Goal: Task Accomplishment & Management: Use online tool/utility

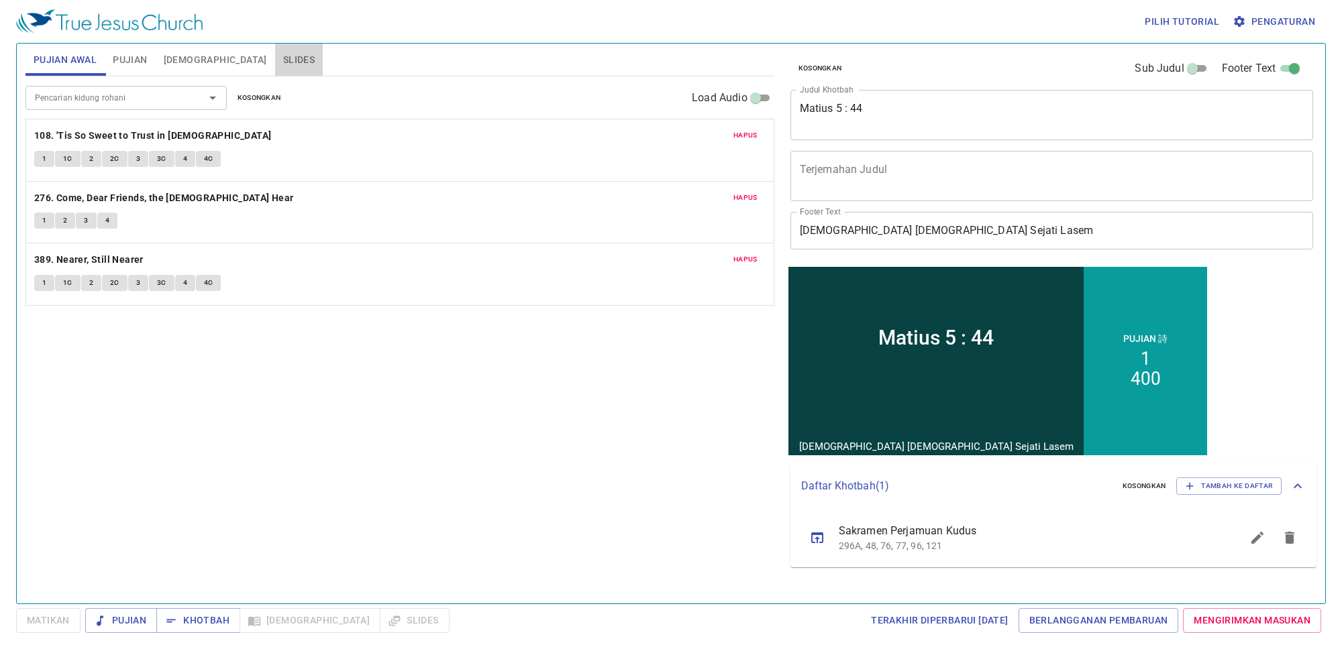
click at [283, 56] on span "Slides" at bounding box center [299, 60] width 32 height 17
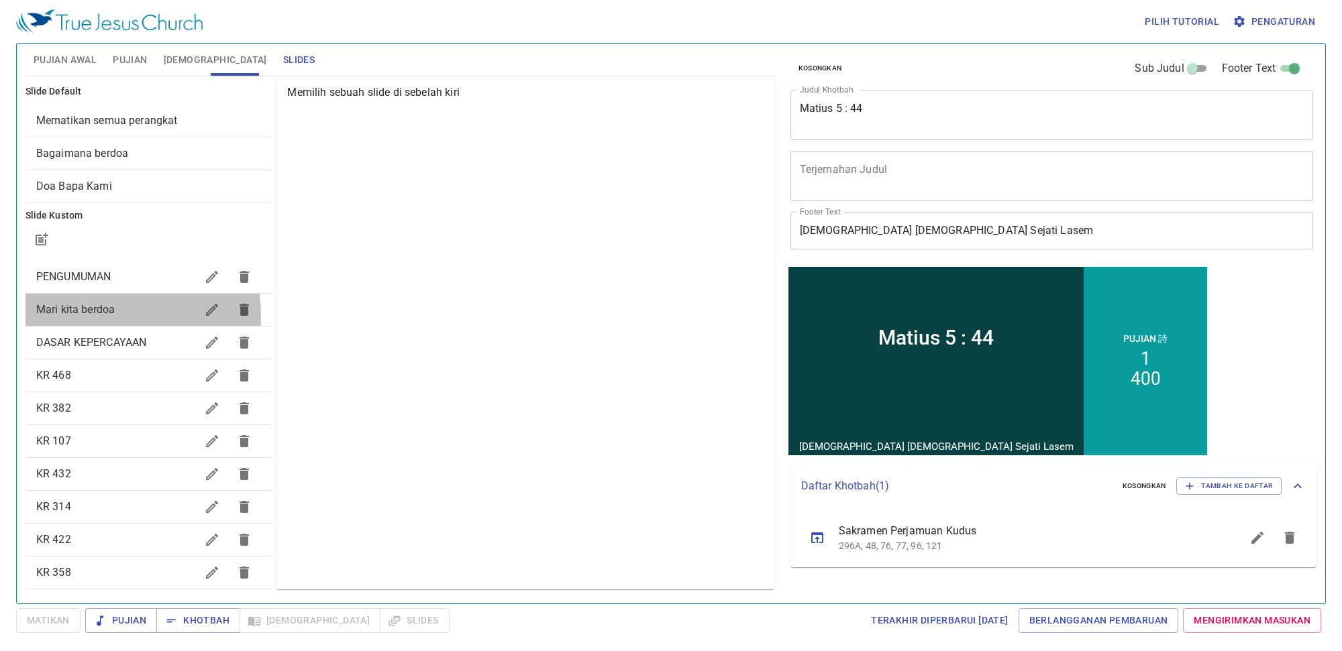
click at [105, 315] on span "Mari kita berdoa" at bounding box center [75, 309] width 78 height 13
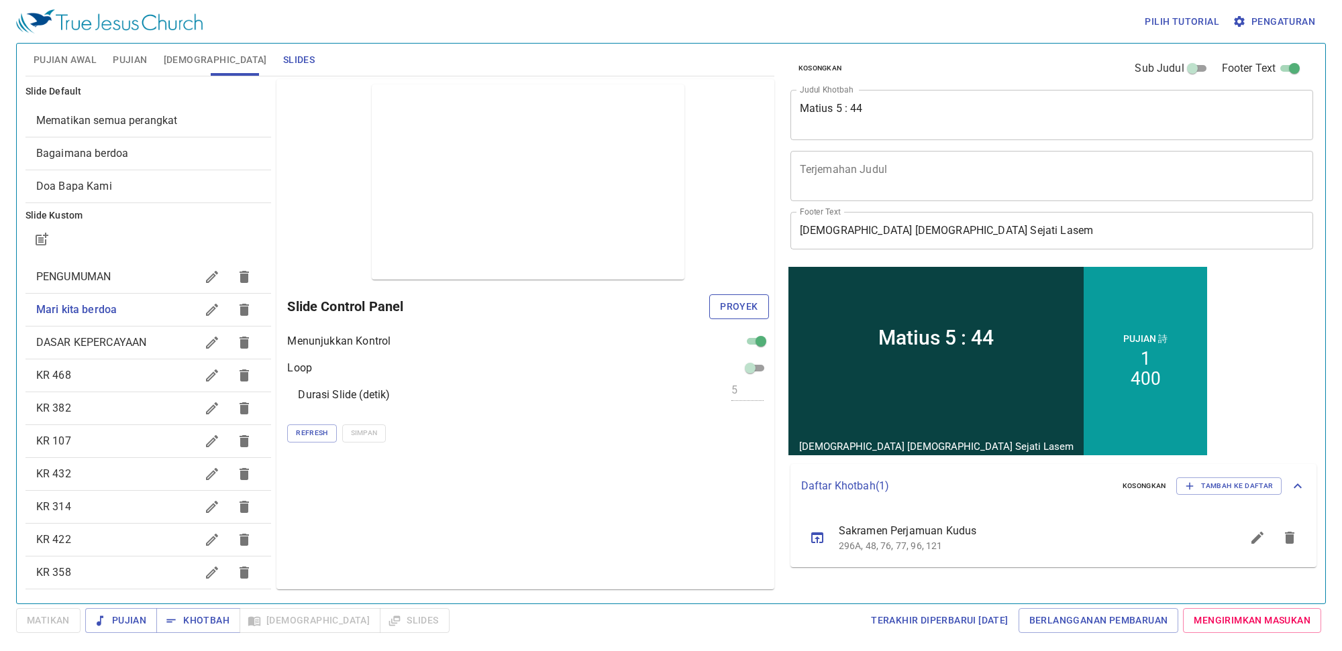
click at [719, 307] on button "Proyek" at bounding box center [738, 307] width 59 height 25
drag, startPoint x: 600, startPoint y: 440, endPoint x: 571, endPoint y: 464, distance: 38.1
click at [571, 464] on div "Pratinjau Slide Control Panel Menunjukkan Kontrol Loop Durasi Slide (detik) 5 R…" at bounding box center [524, 334] width 497 height 511
click at [89, 60] on span "Pujian Awal" at bounding box center [65, 60] width 63 height 17
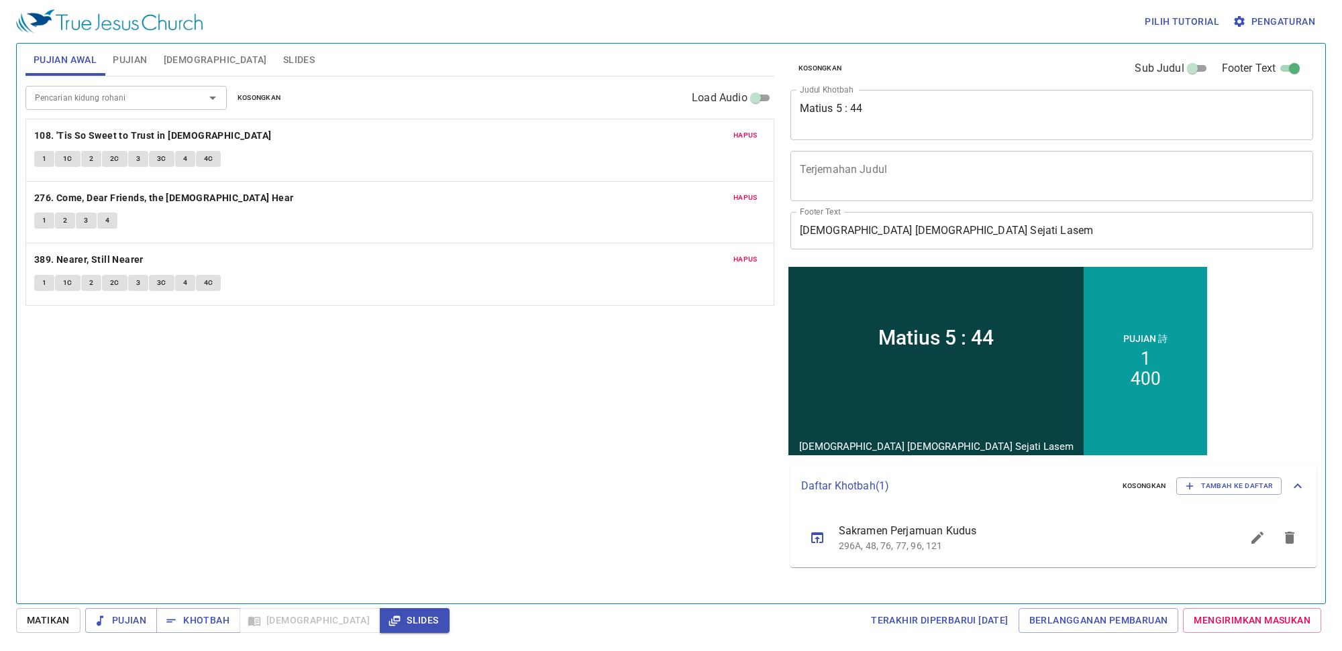
click at [745, 143] on button "Hapus" at bounding box center [745, 135] width 40 height 16
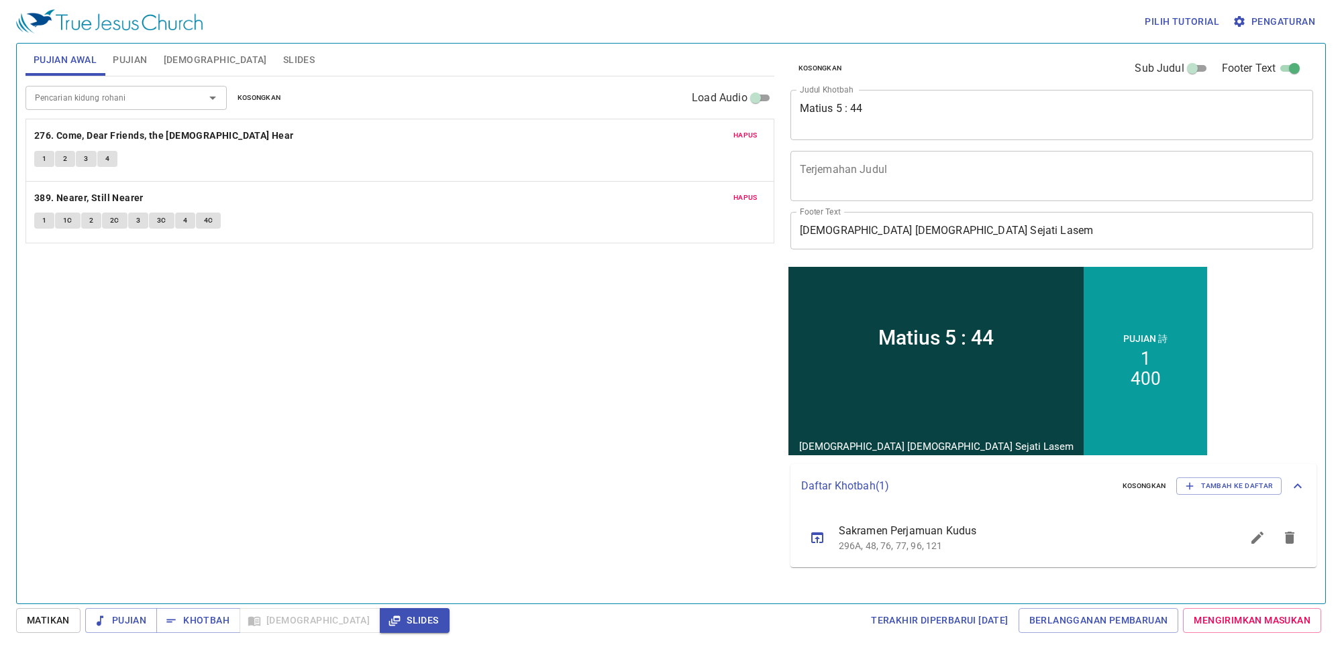
click at [745, 142] on button "Hapus" at bounding box center [745, 135] width 40 height 16
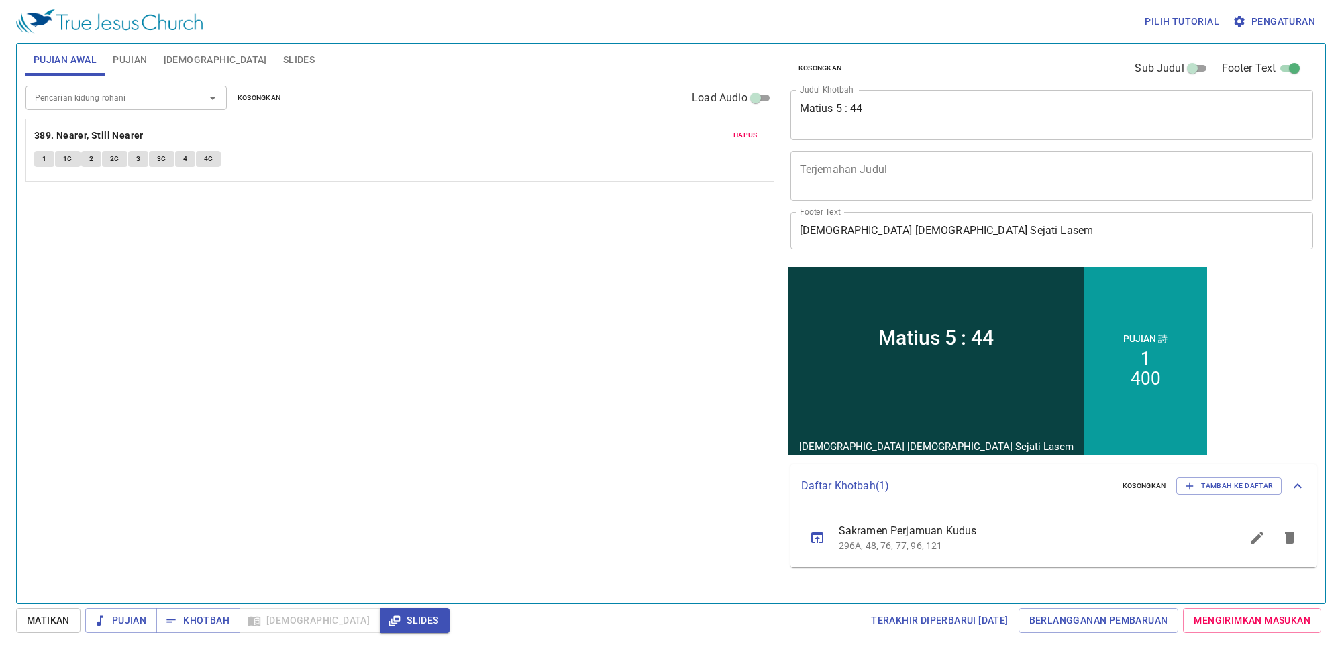
click at [745, 142] on button "Hapus" at bounding box center [745, 135] width 40 height 16
click at [745, 142] on div "Pencarian kidung rohani Pencarian kidung rohani Kosongkan Load Audio Belum ada …" at bounding box center [399, 334] width 749 height 516
click at [125, 59] on span "Pujian" at bounding box center [130, 60] width 34 height 17
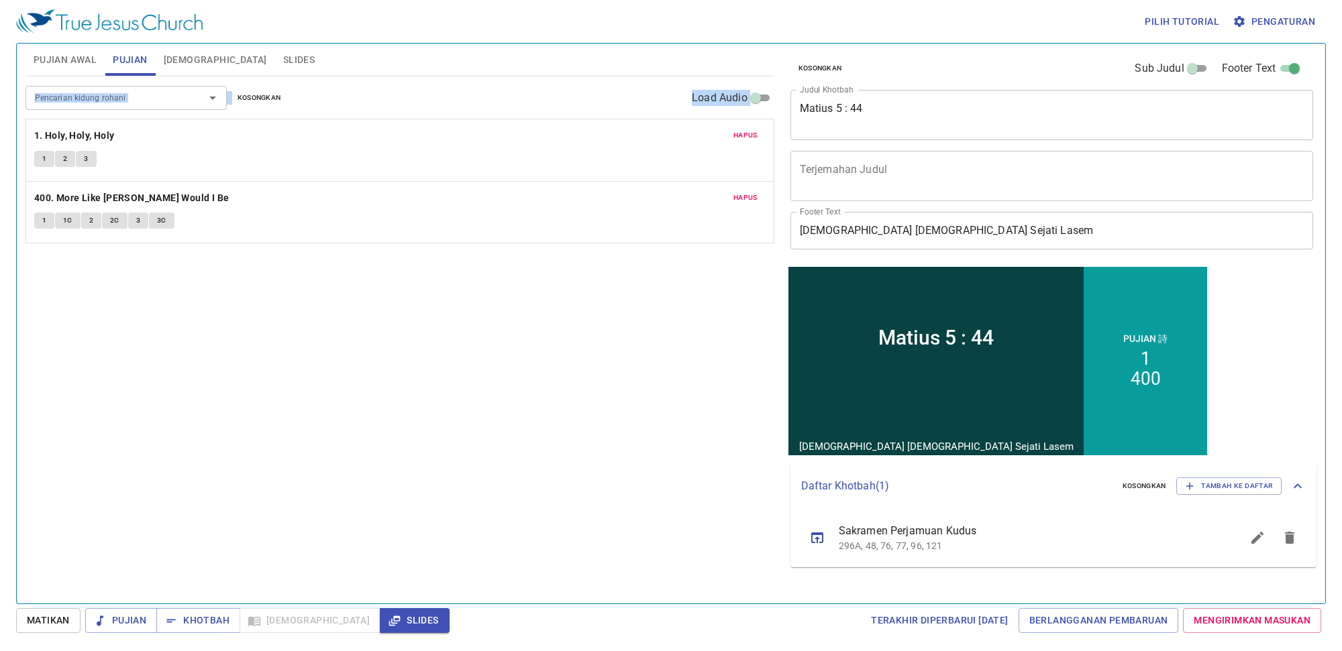
click at [737, 144] on p "1. Holy, Holy, Holy" at bounding box center [399, 135] width 731 height 17
click at [747, 134] on span "Hapus" at bounding box center [745, 135] width 24 height 12
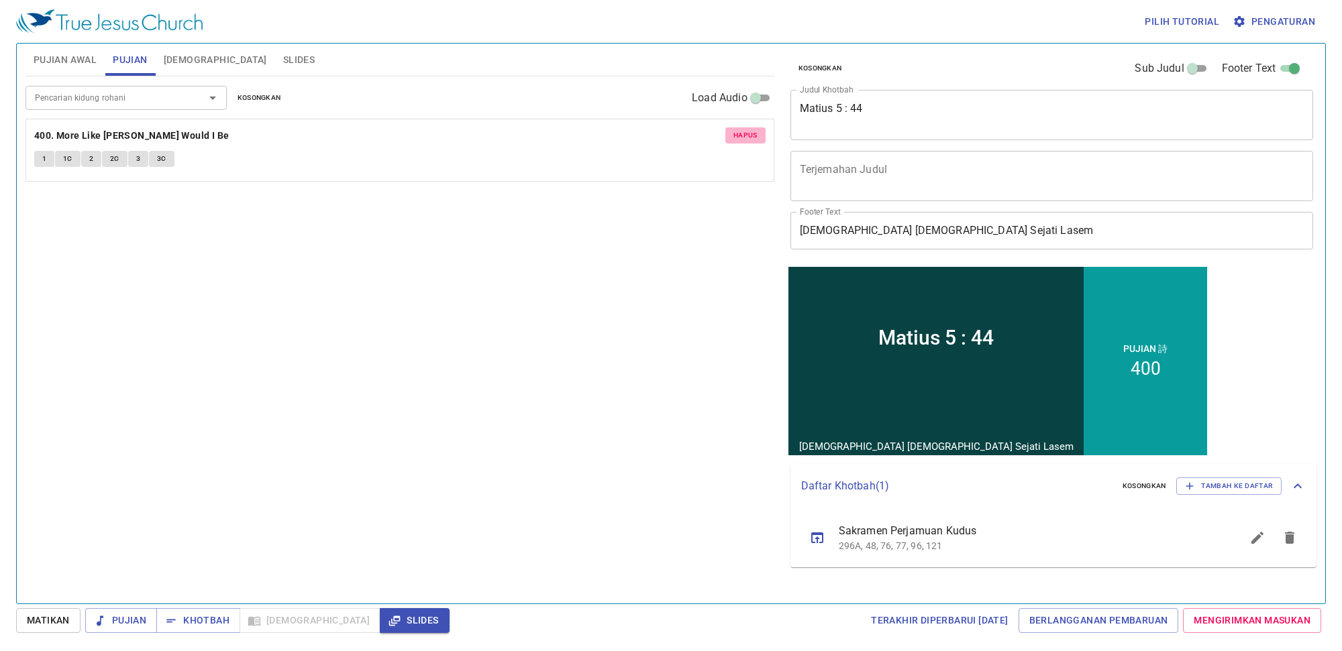
click at [747, 134] on span "Hapus" at bounding box center [745, 135] width 24 height 12
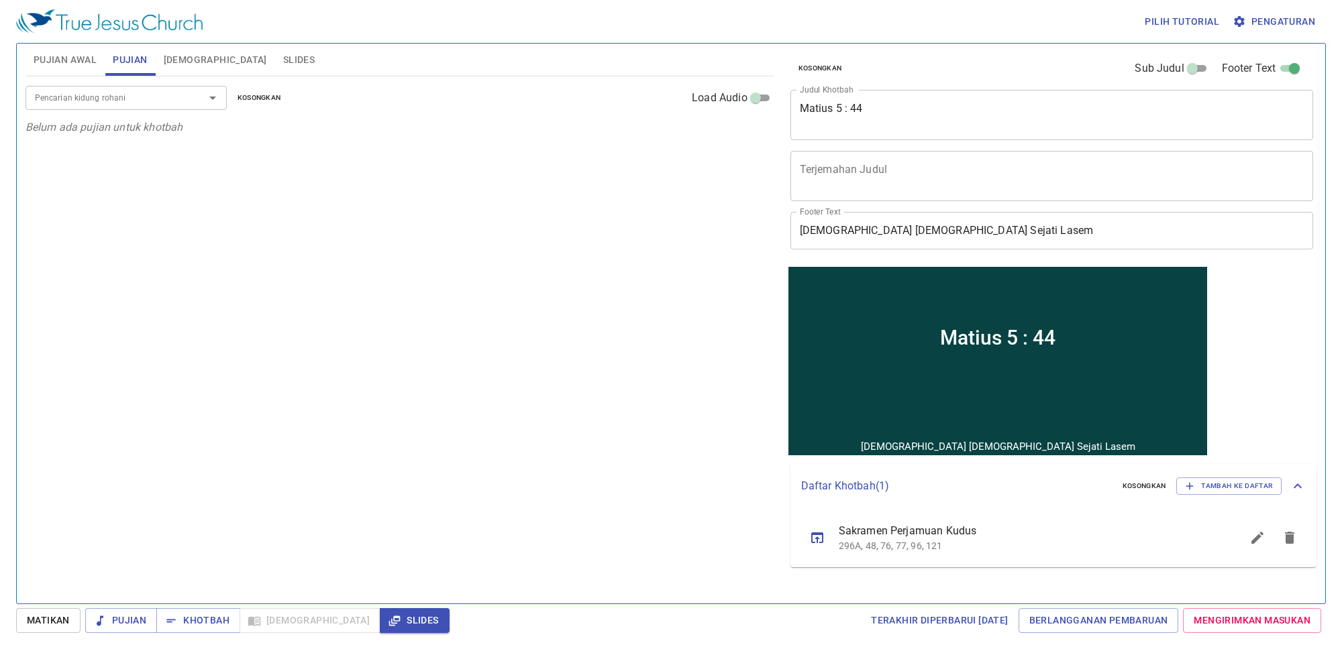
click at [747, 134] on p "Belum ada pujian untuk khotbah" at bounding box center [399, 127] width 749 height 16
click at [430, 374] on div "Pencarian kidung rohani Pencarian kidung rohani Kosongkan Load Audio Belum ada …" at bounding box center [399, 334] width 749 height 516
click at [898, 109] on textarea "Matius 5 : 44" at bounding box center [1052, 114] width 505 height 25
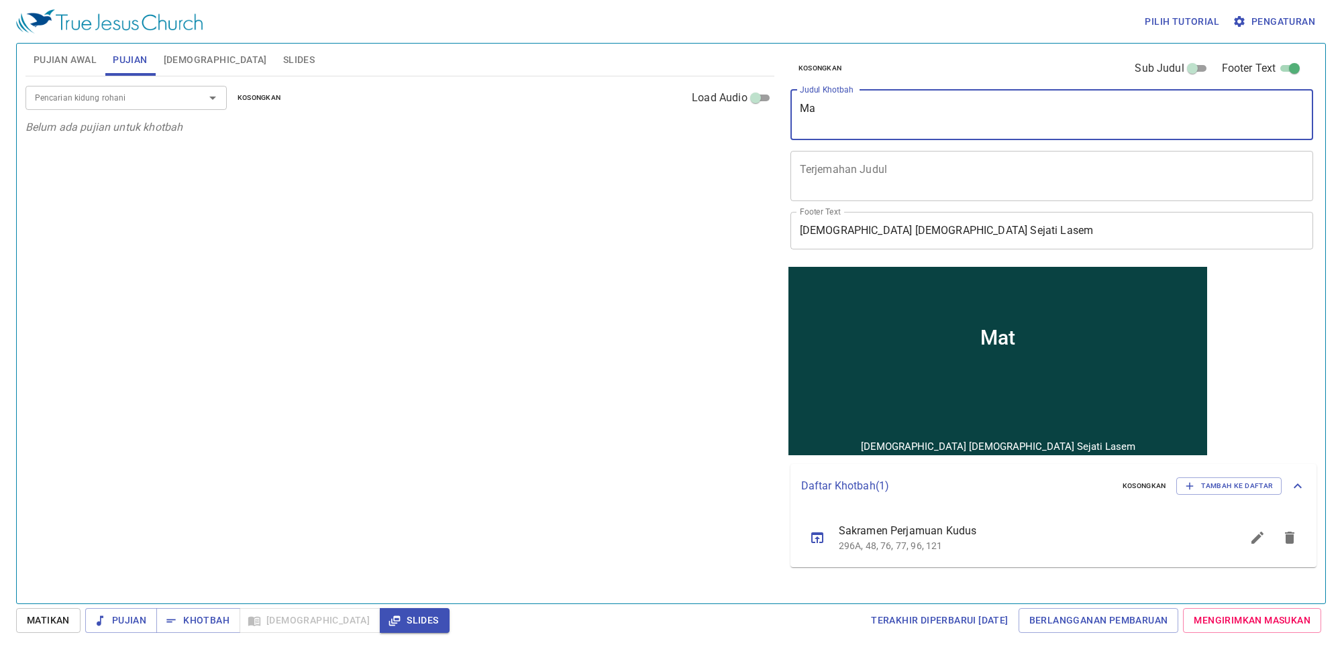
type textarea "M"
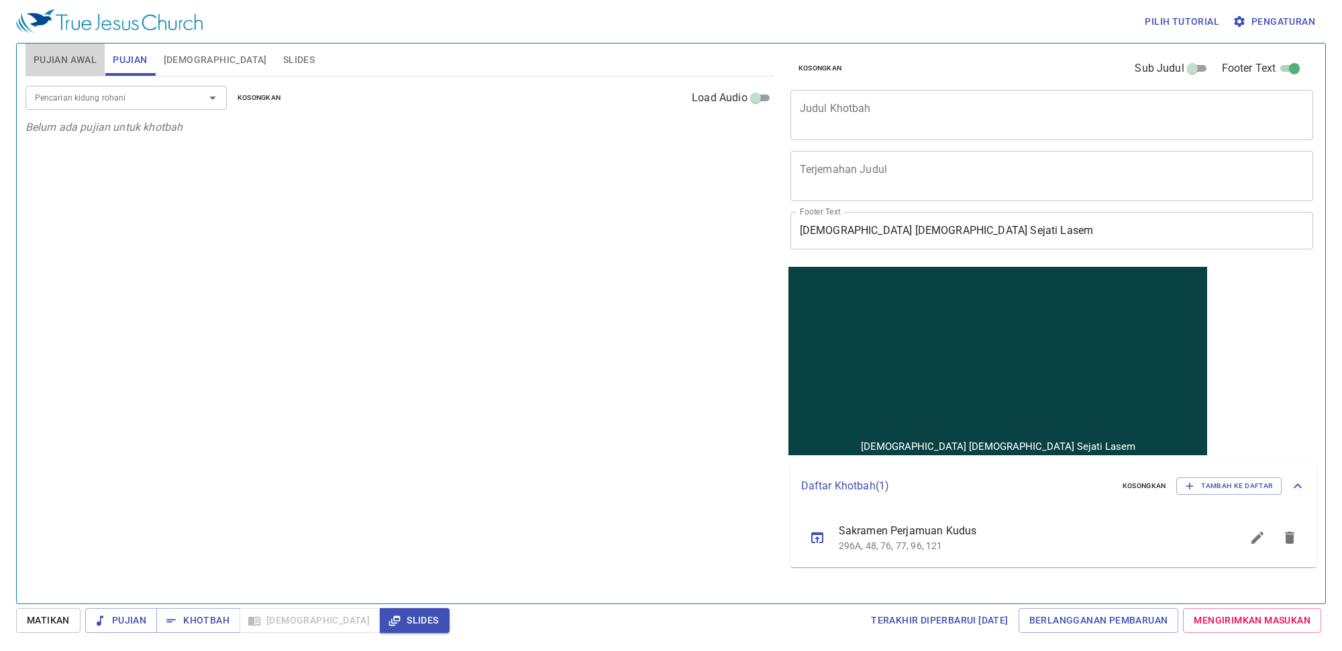
click at [72, 65] on span "Pujian Awal" at bounding box center [65, 60] width 63 height 17
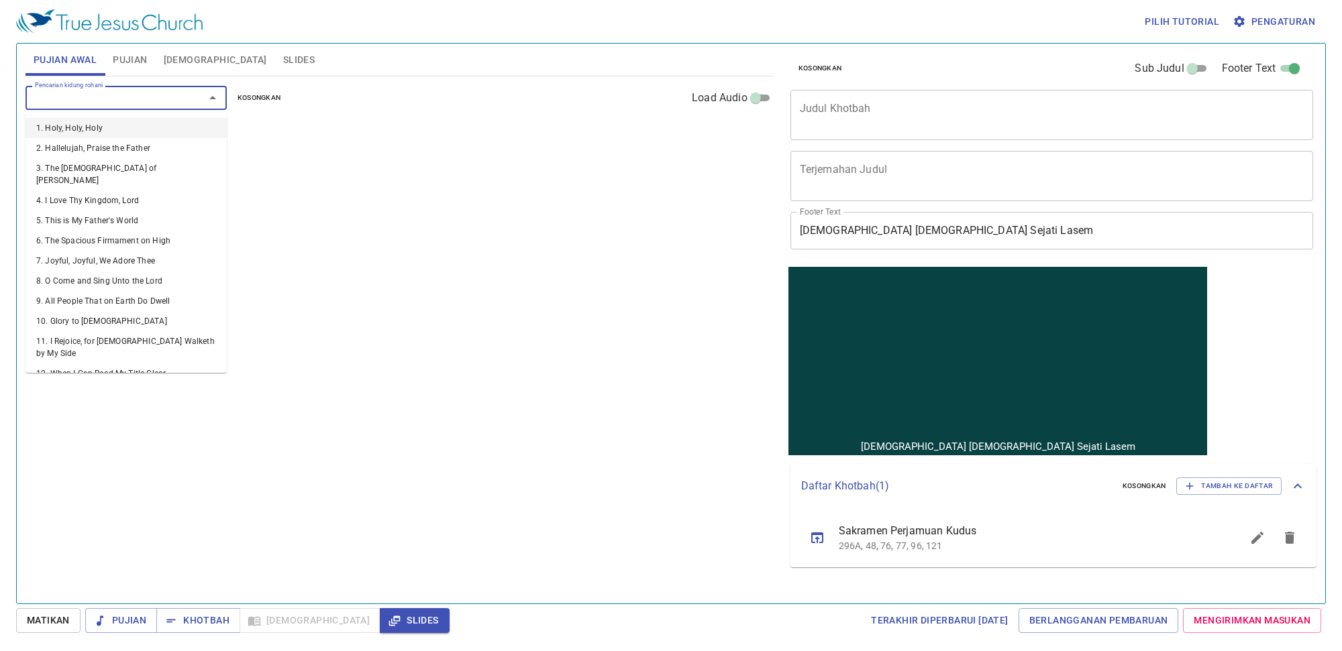
click at [95, 93] on input "Pencarian kidung rohani" at bounding box center [107, 97] width 154 height 15
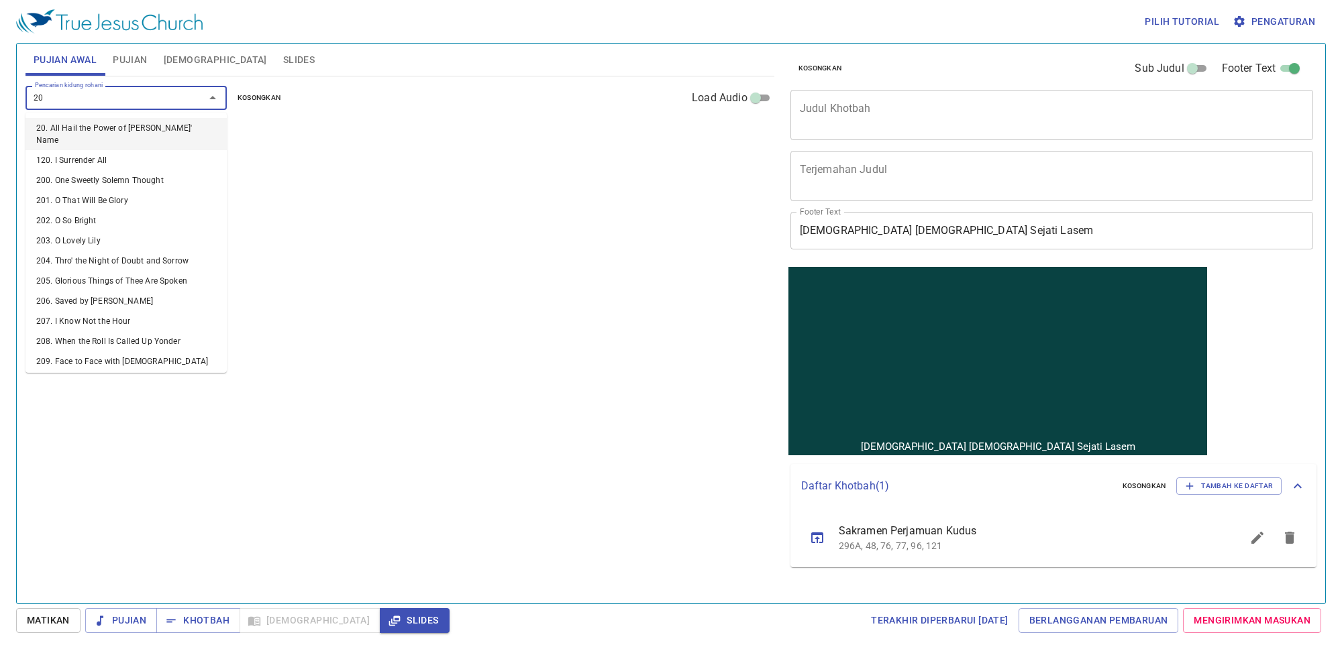
type input "208"
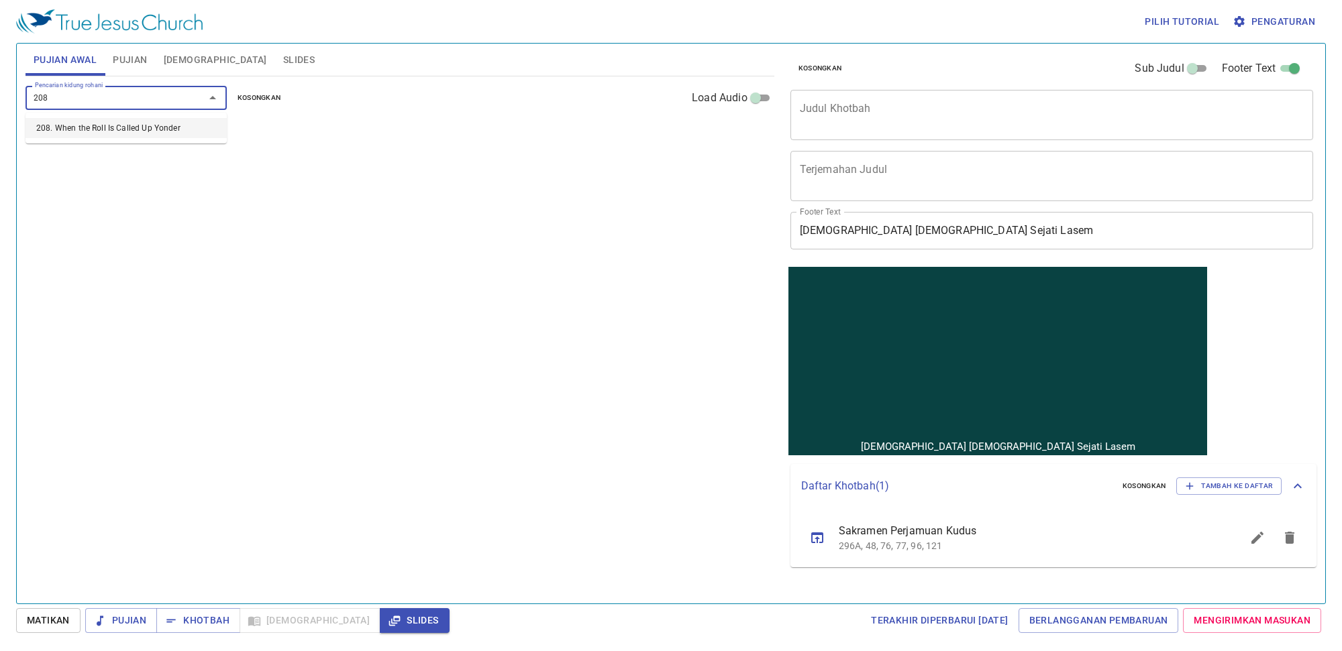
click at [89, 123] on li "208. When the Roll Is Called Up Yonder" at bounding box center [125, 128] width 201 height 20
click at [95, 129] on b "208. When the Roll Is Called Up Yonder" at bounding box center [121, 135] width 175 height 17
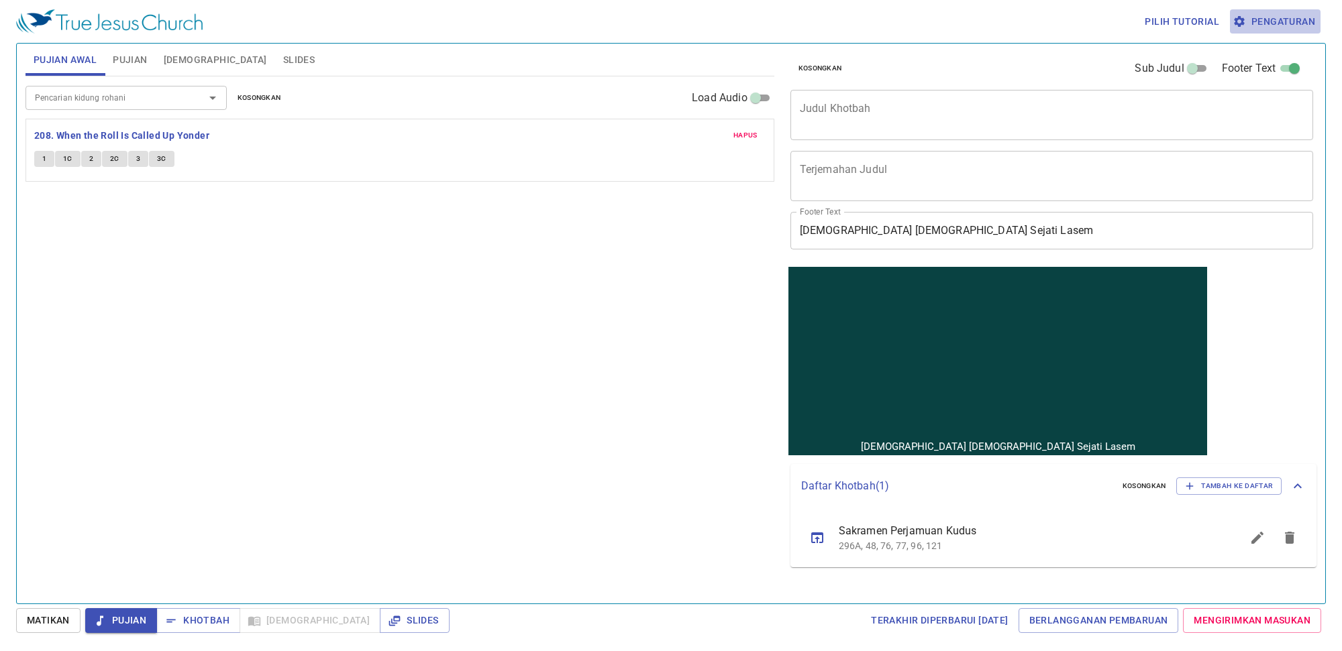
click at [1271, 28] on span "Pengaturan" at bounding box center [1275, 21] width 80 height 17
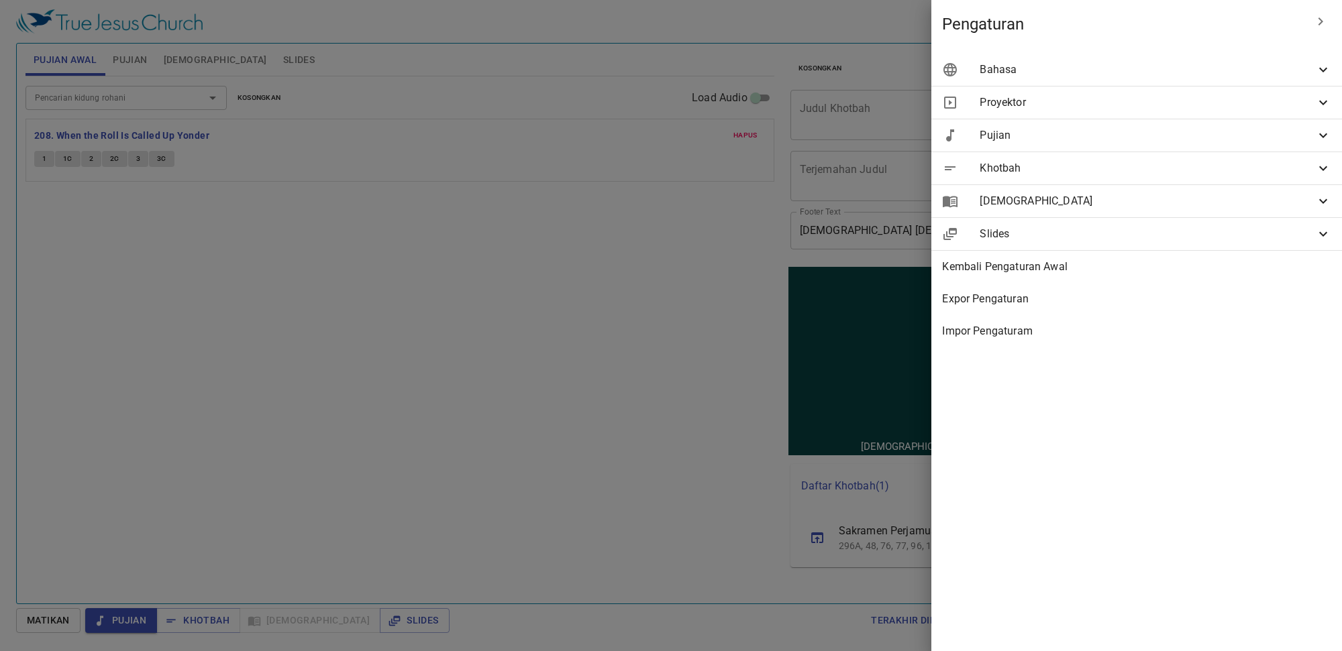
click at [1171, 66] on span "Bahasa" at bounding box center [1147, 70] width 335 height 16
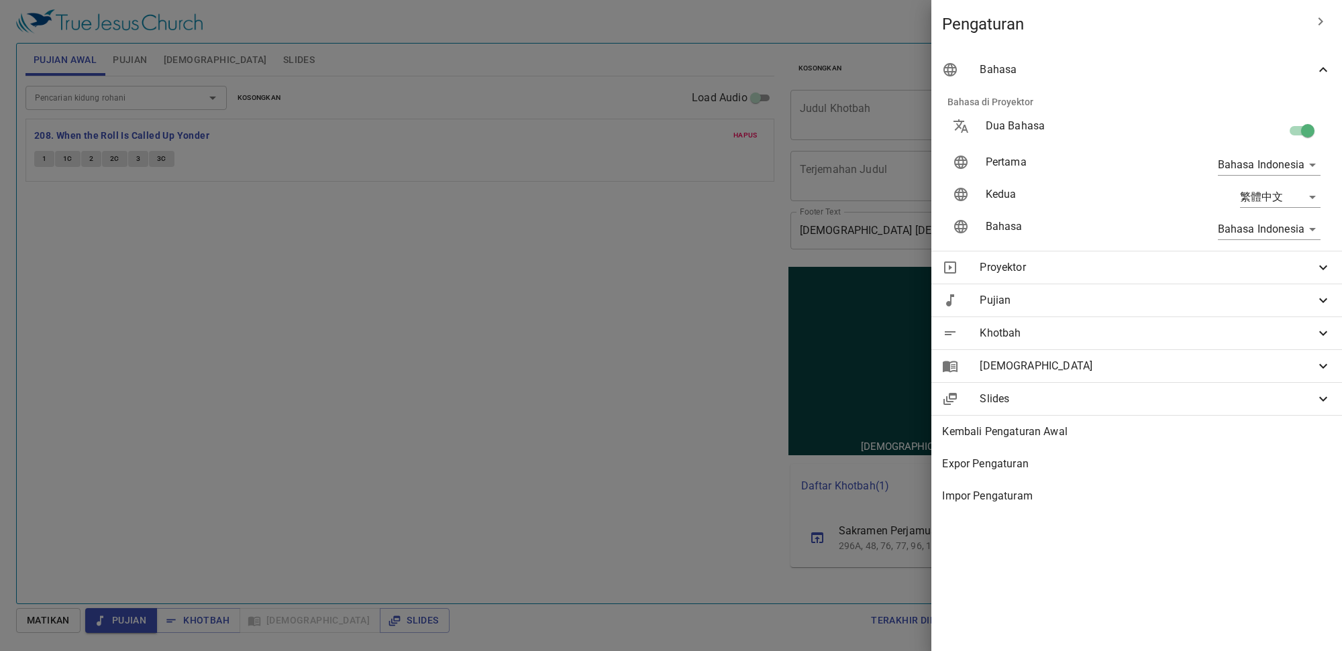
click at [1306, 124] on input "checkbox" at bounding box center [1307, 133] width 76 height 25
checkbox input "false"
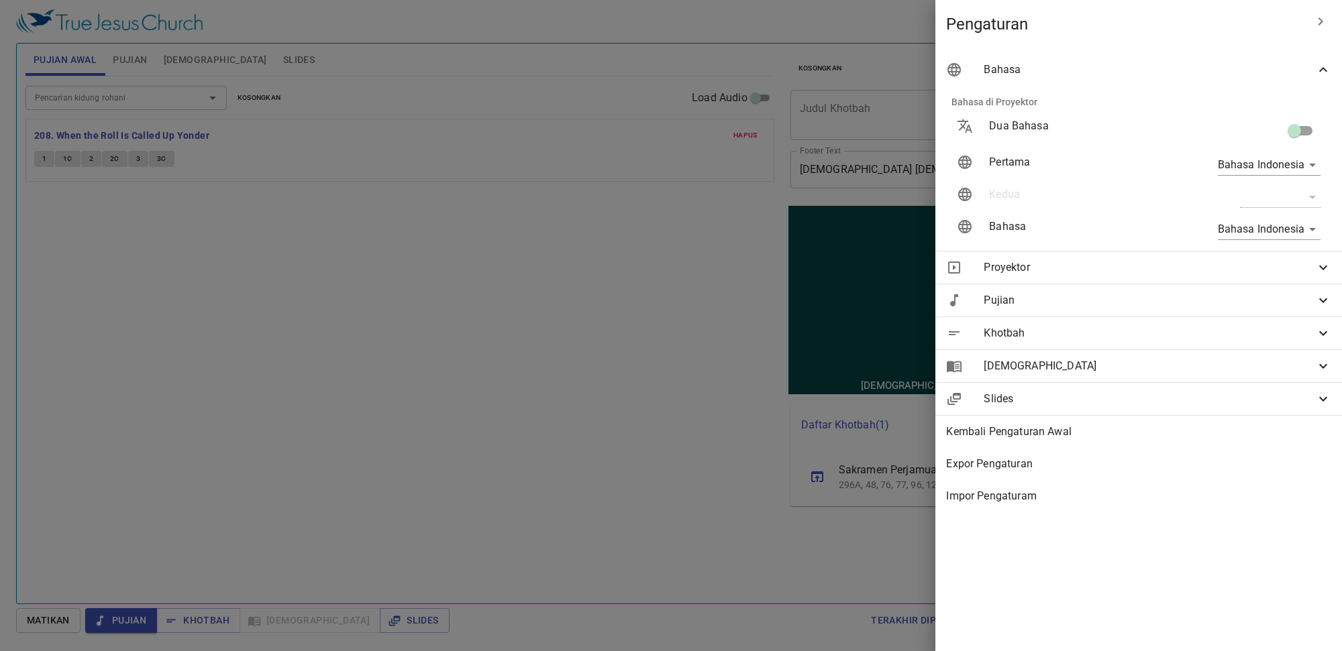
click at [342, 290] on div at bounding box center [671, 325] width 1342 height 651
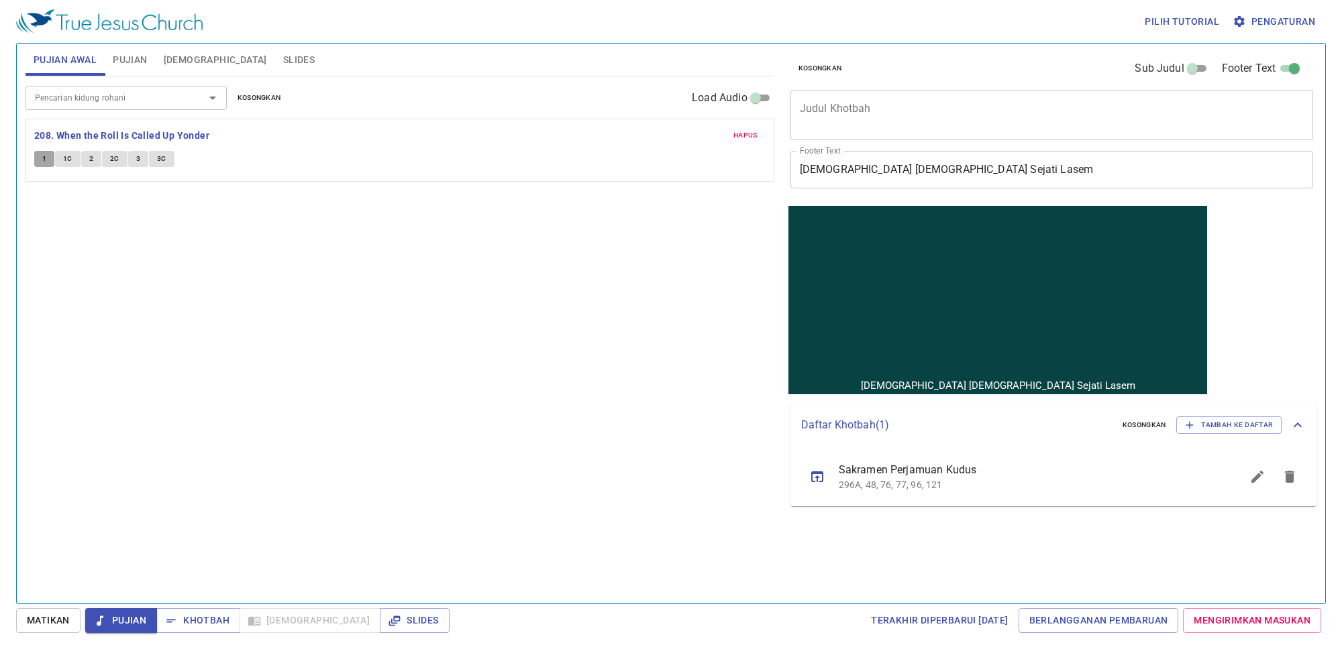
click at [45, 152] on button "1" at bounding box center [44, 159] width 20 height 16
click at [131, 105] on input "Pencarian kidung rohani" at bounding box center [107, 97] width 154 height 15
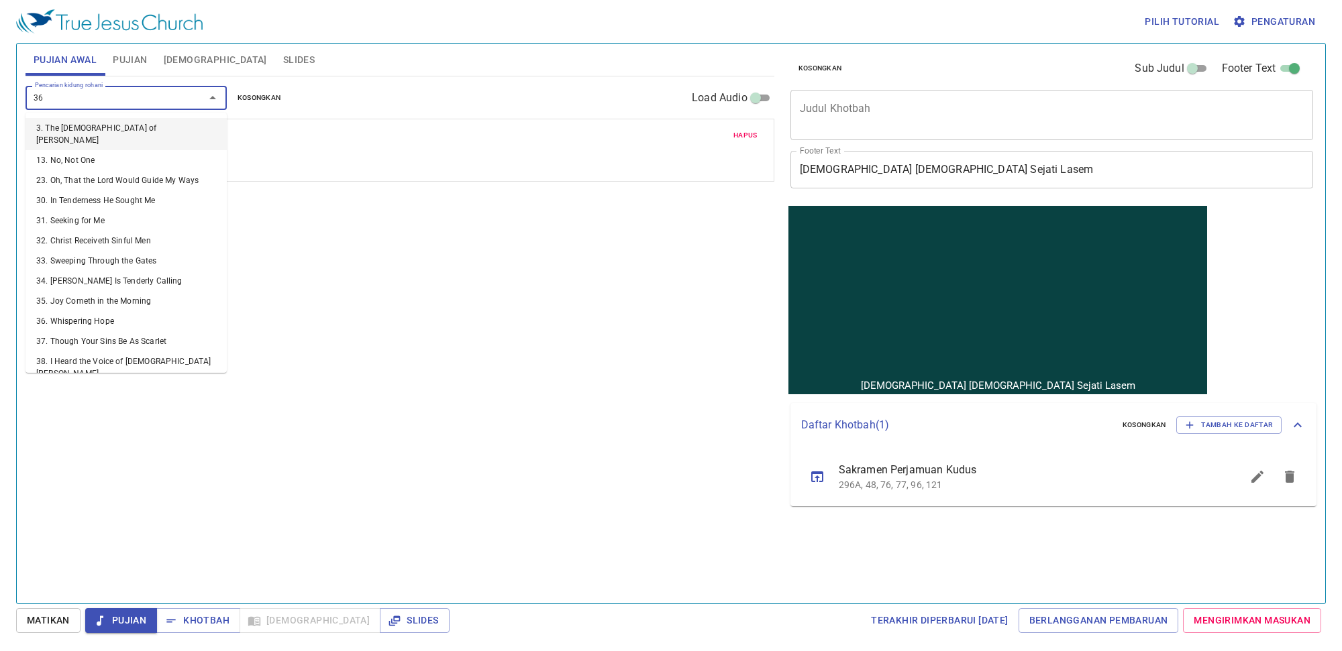
type input "363"
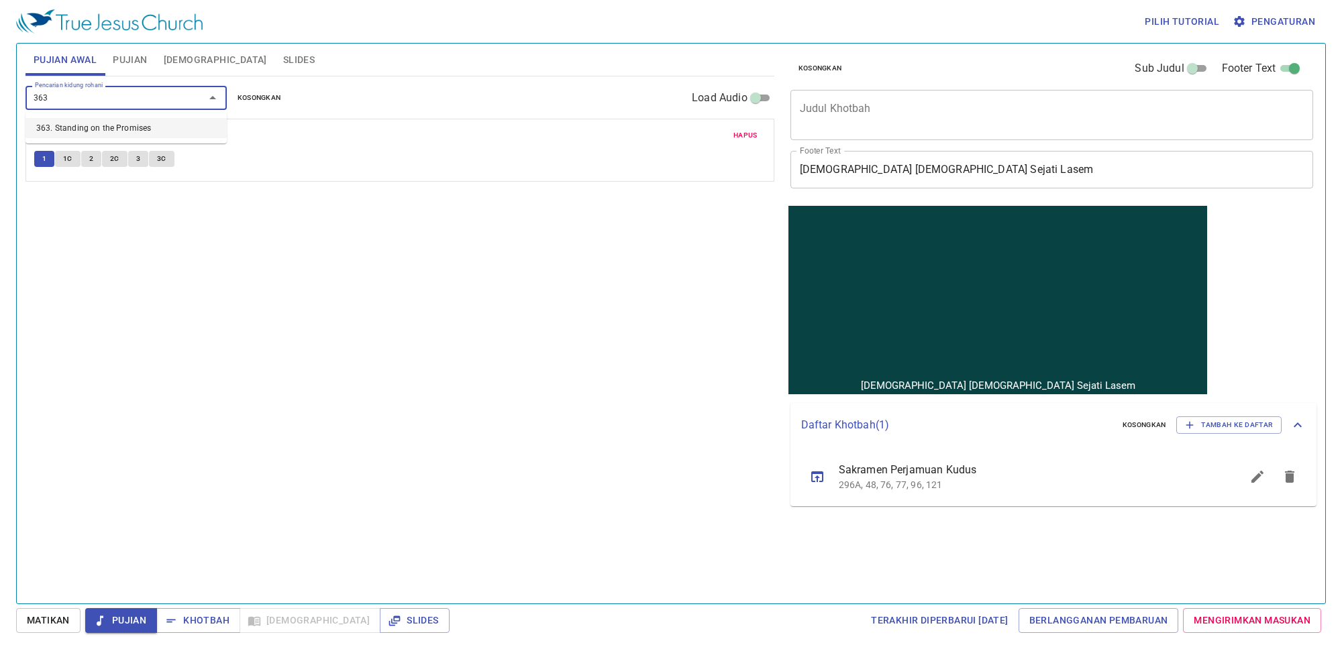
click at [125, 129] on li "363. Standing on the Promises" at bounding box center [125, 128] width 201 height 20
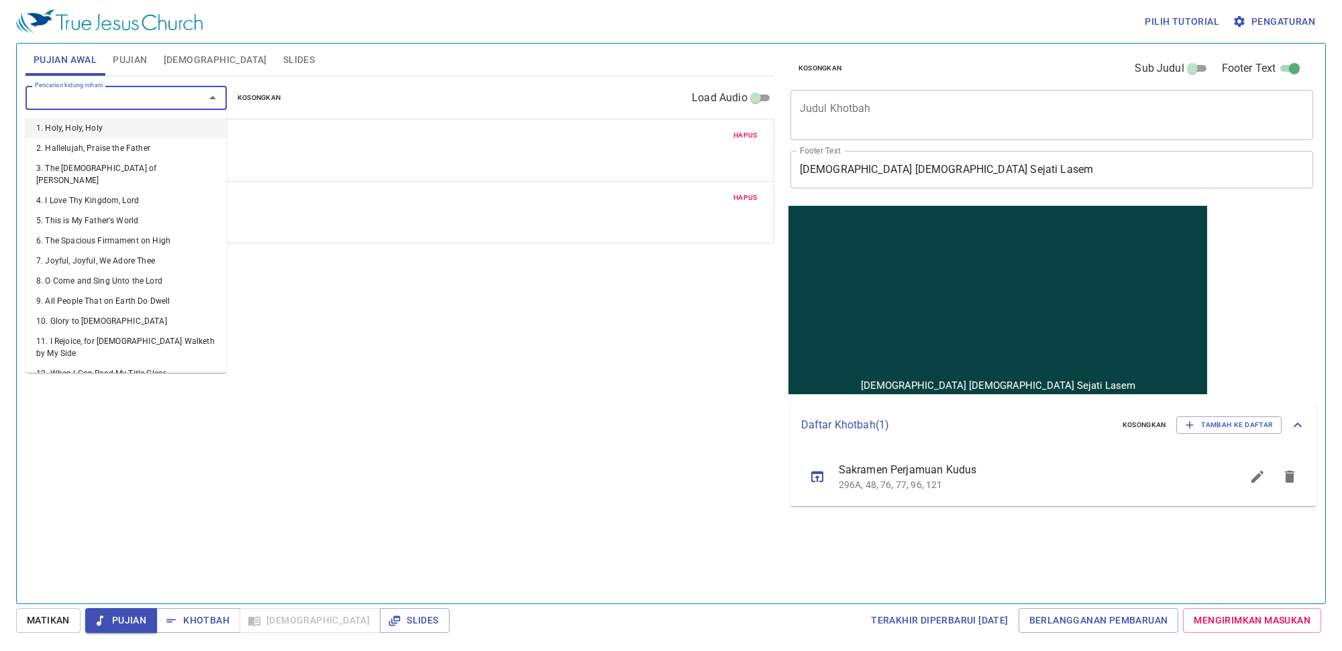
click at [132, 103] on input "Pencarian kidung rohani" at bounding box center [107, 97] width 154 height 15
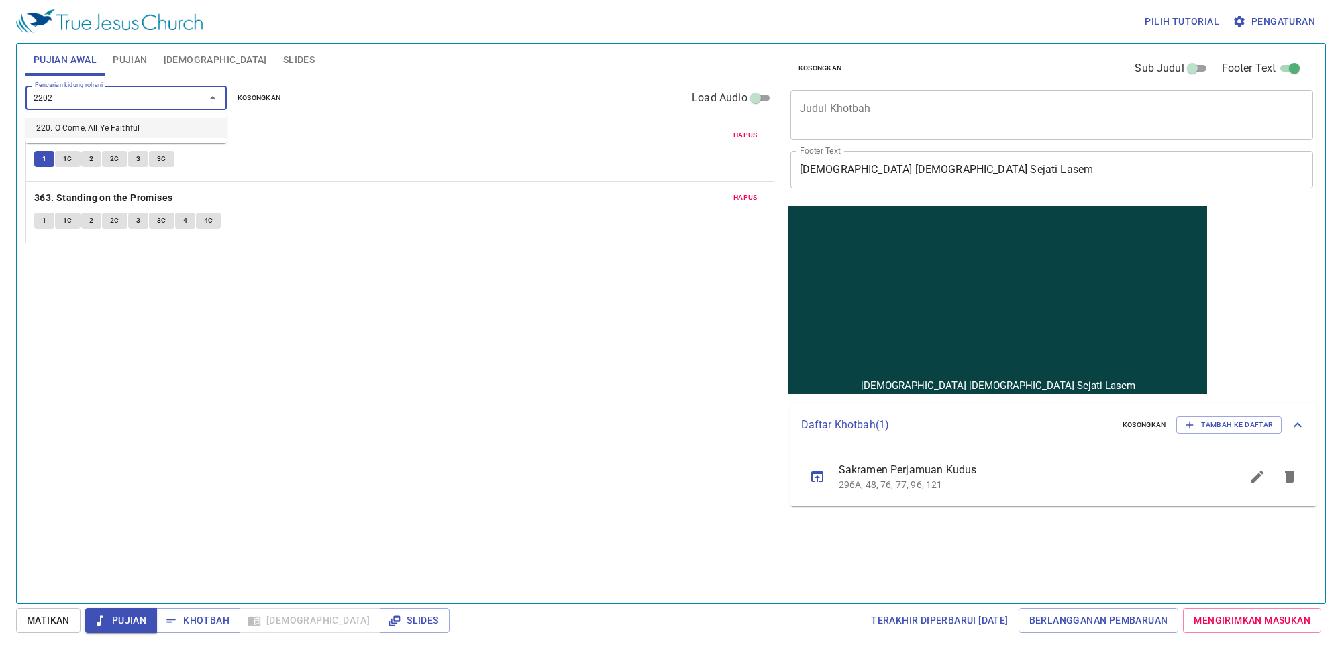
type input "220"
click at [140, 129] on li "220. O Come, All Ye Faithful" at bounding box center [125, 128] width 201 height 20
click at [70, 158] on span "1C" at bounding box center [67, 159] width 9 height 12
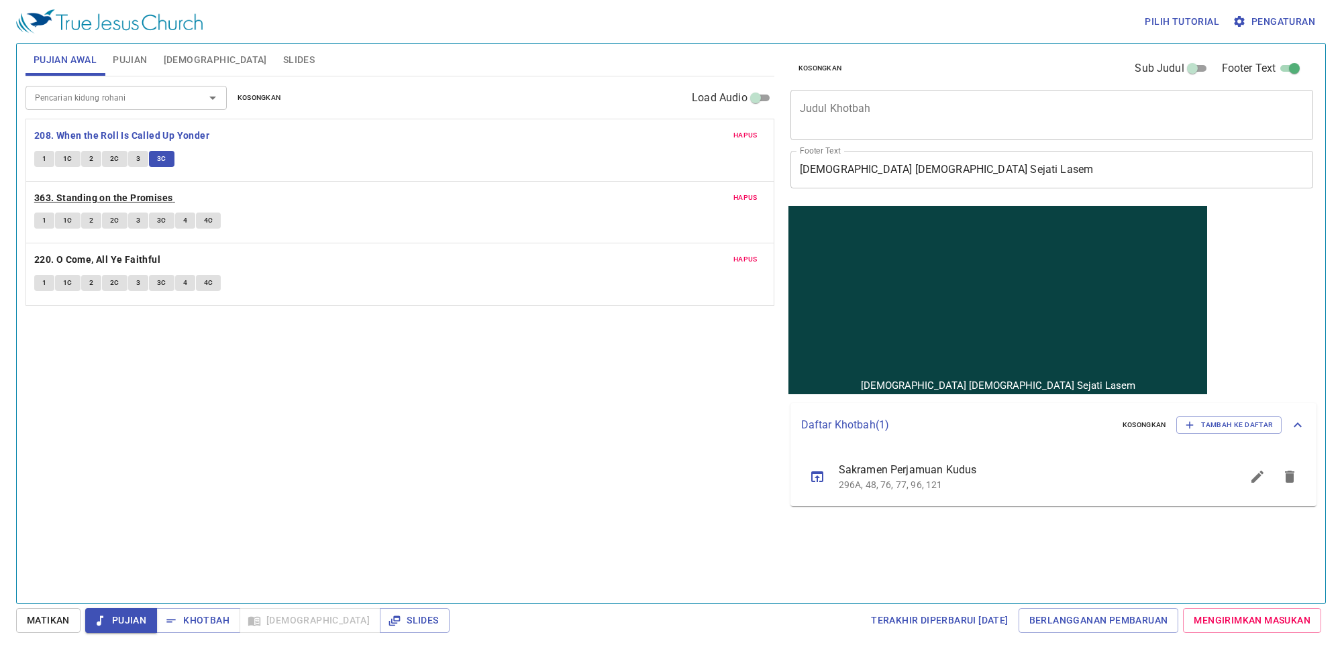
click at [87, 202] on b "363. Standing on the Promises" at bounding box center [103, 198] width 139 height 17
click at [38, 226] on button "1" at bounding box center [44, 221] width 20 height 16
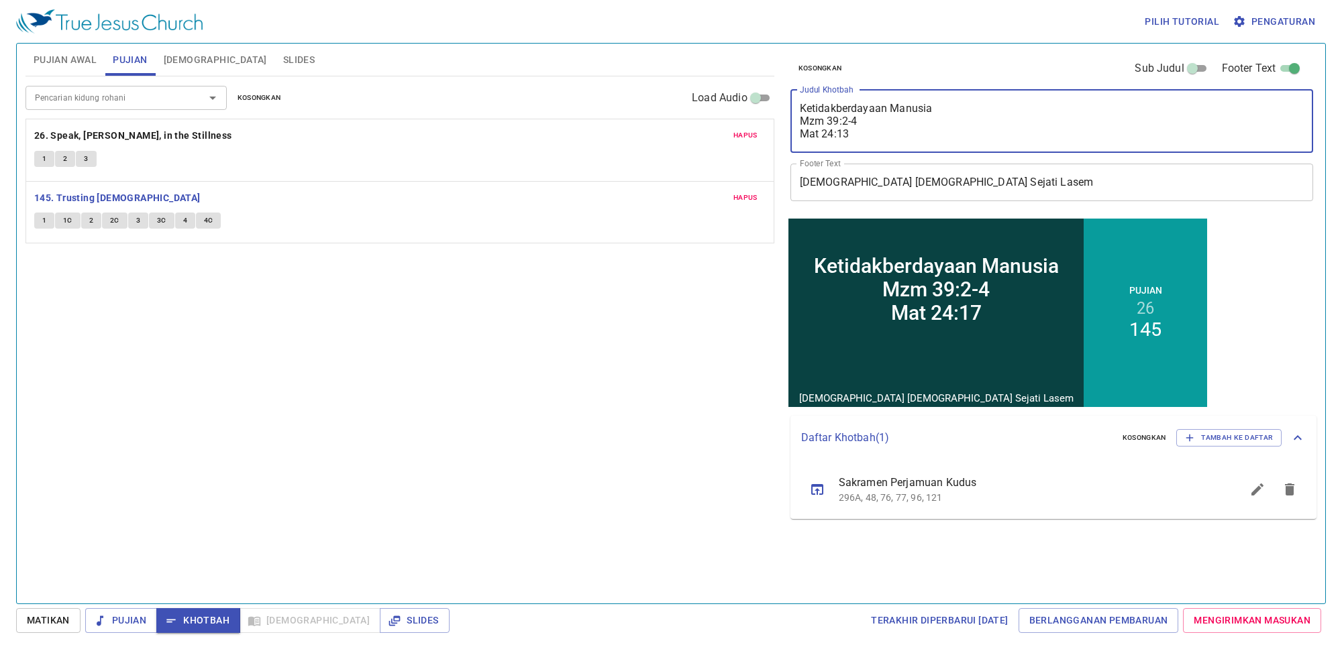
type textarea "Ketidakberdayaan Manusia Mzm 39:2-4 Mat 24:1"
